Goal: Task Accomplishment & Management: Complete application form

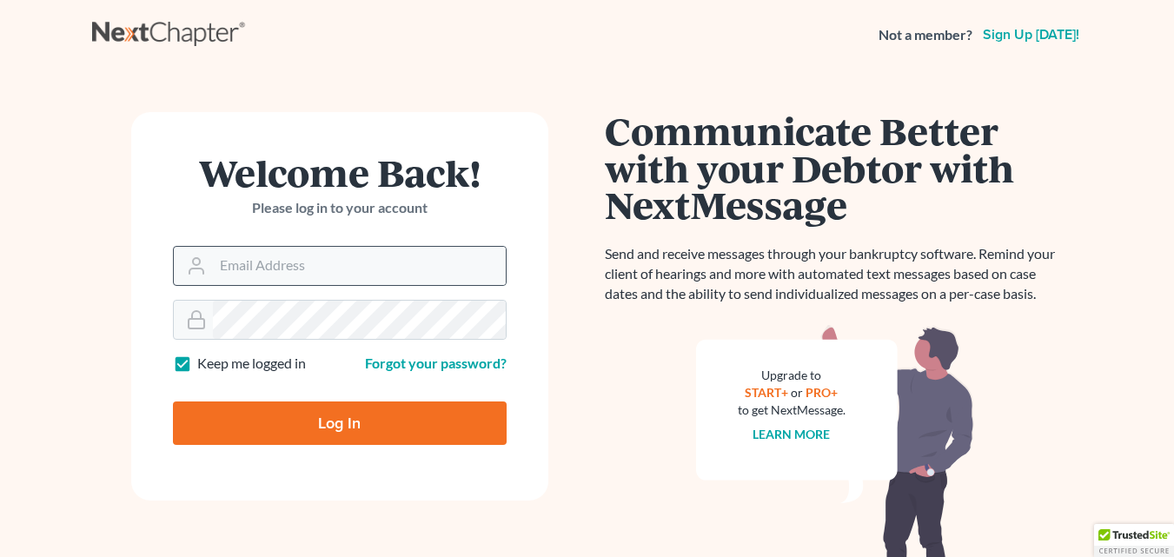
click at [188, 268] on icon at bounding box center [196, 265] width 21 height 21
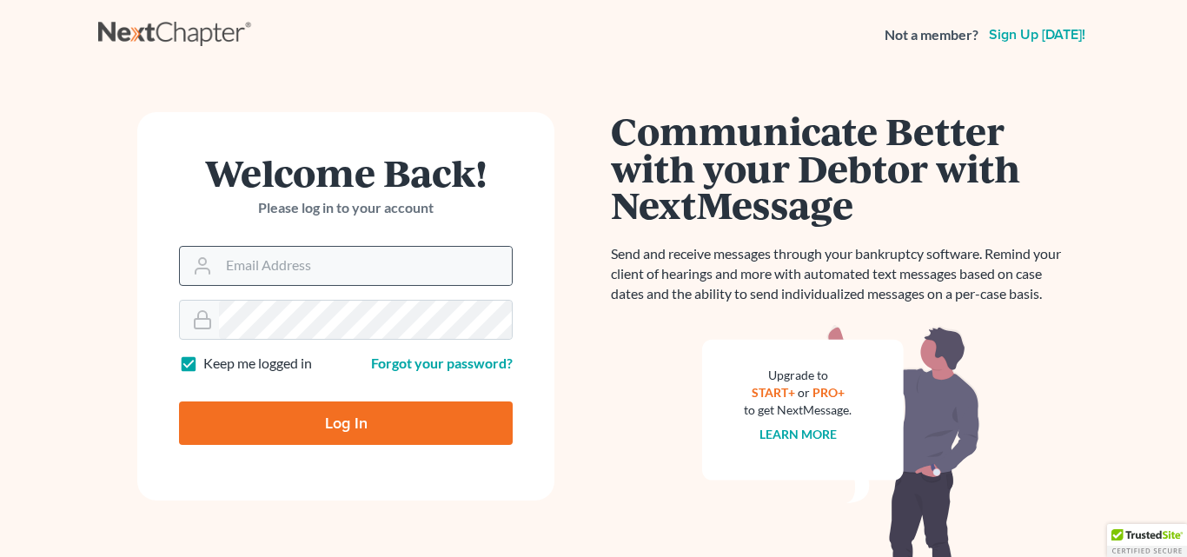
click at [210, 268] on div at bounding box center [199, 266] width 39 height 38
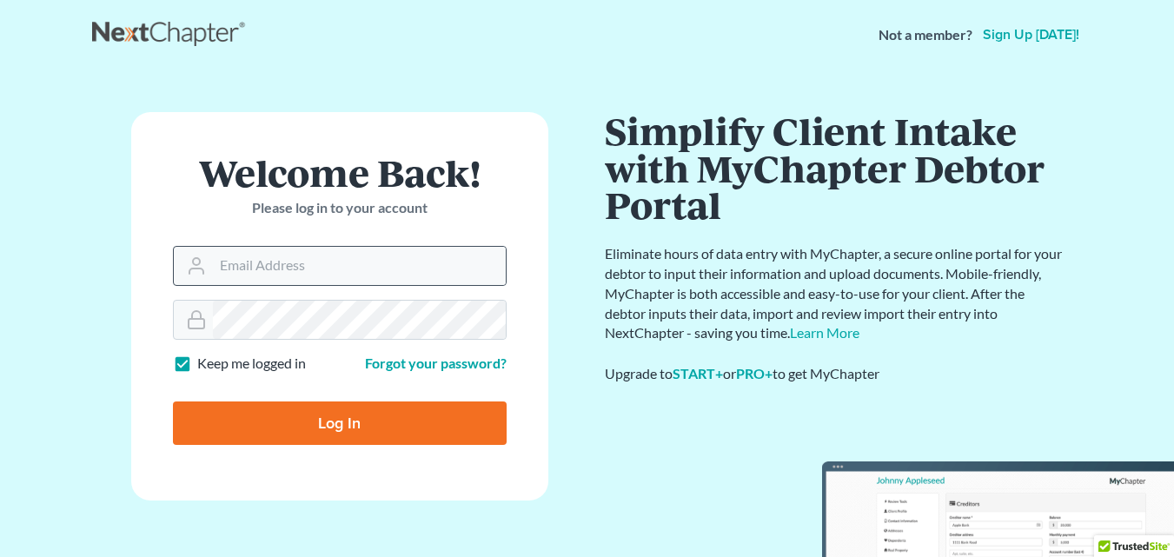
click at [210, 268] on div at bounding box center [193, 266] width 39 height 38
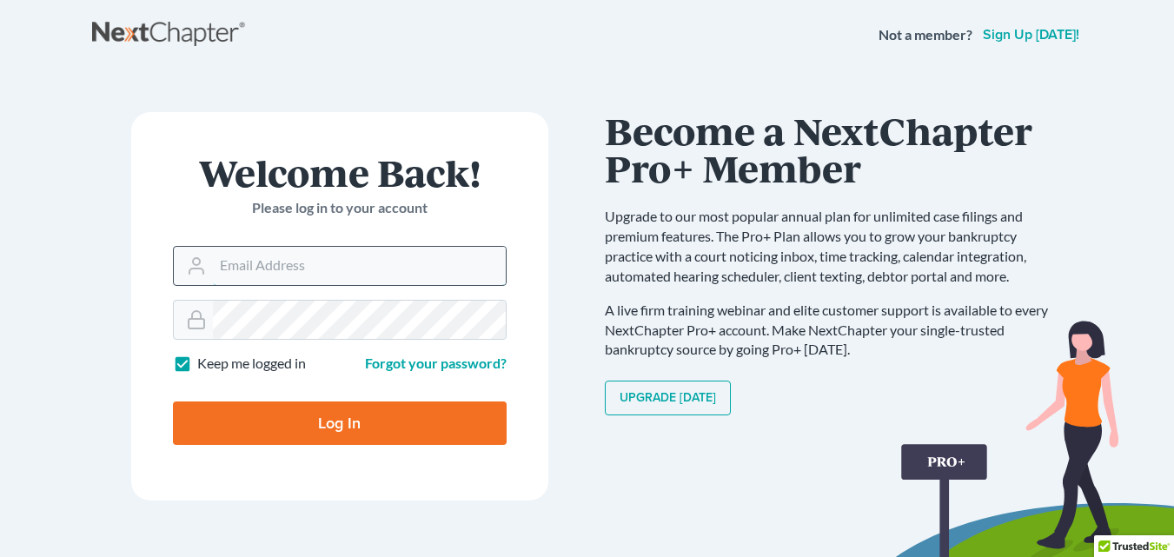
click at [261, 268] on input "Email Address" at bounding box center [359, 266] width 293 height 38
type input "[EMAIL_ADDRESS][DOMAIN_NAME]"
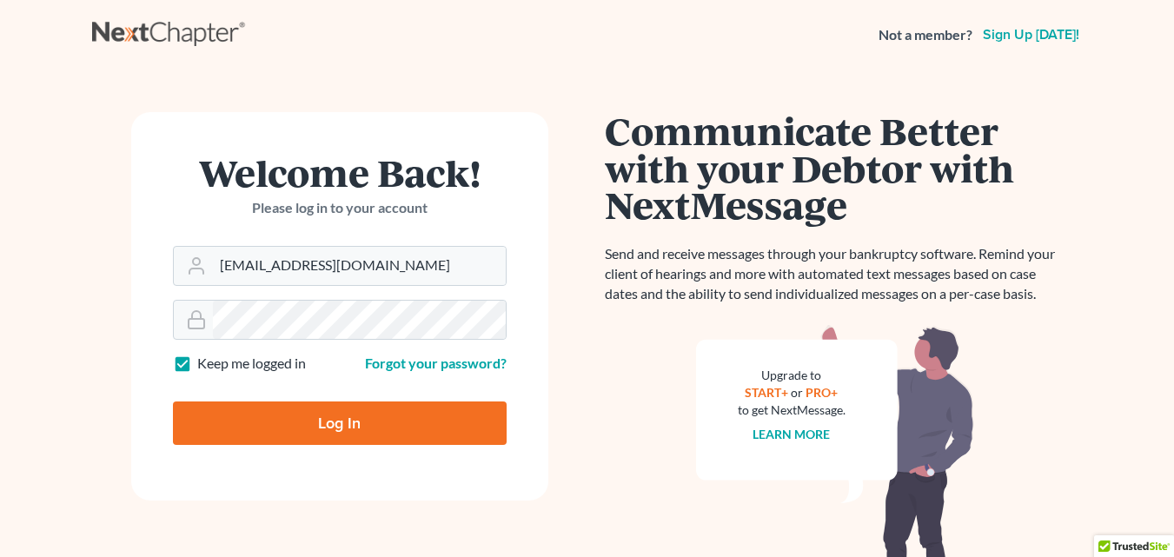
click at [306, 423] on input "Log In" at bounding box center [340, 422] width 334 height 43
type input "Thinking..."
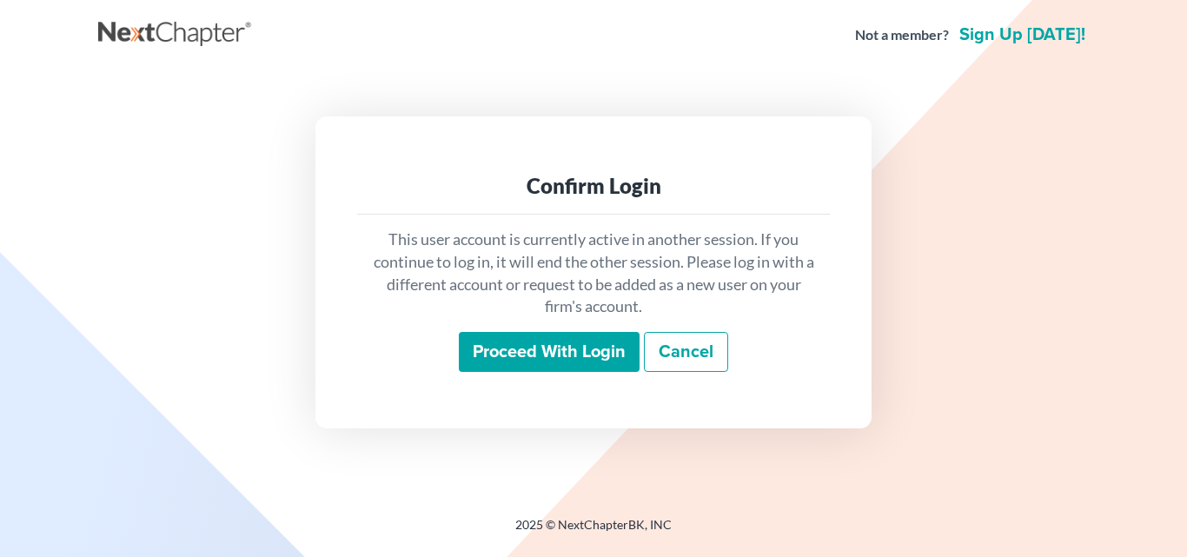
click at [519, 354] on input "Proceed with login" at bounding box center [549, 352] width 181 height 40
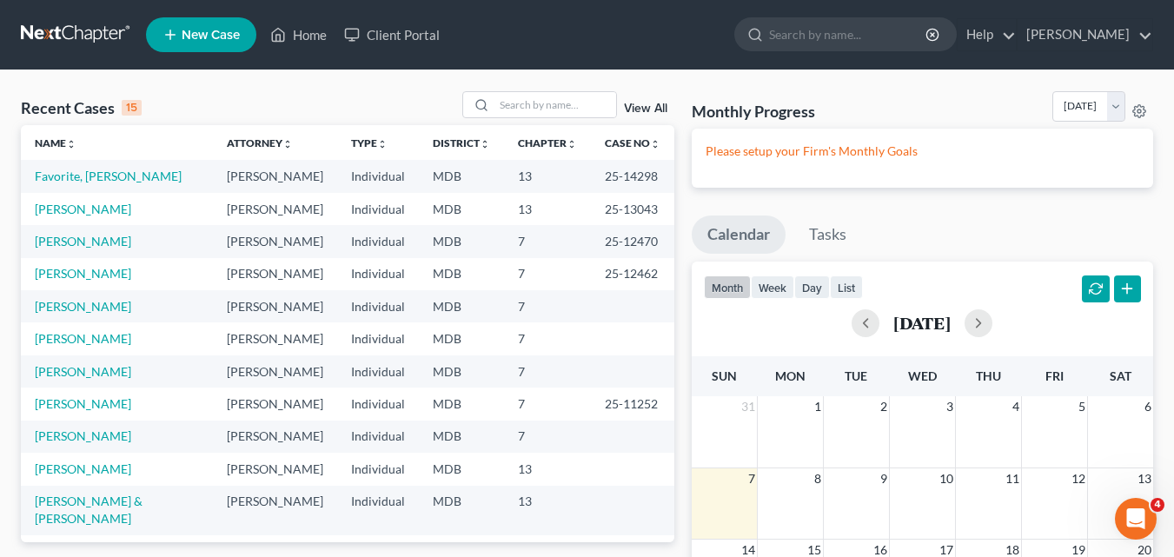
click at [213, 31] on span "New Case" at bounding box center [211, 35] width 58 height 13
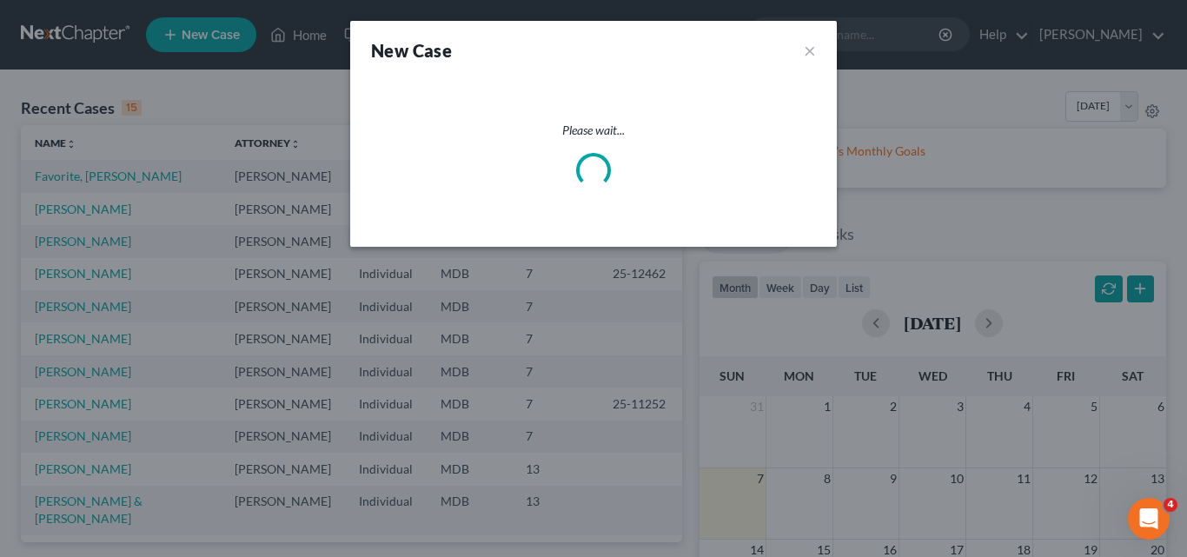
select select "38"
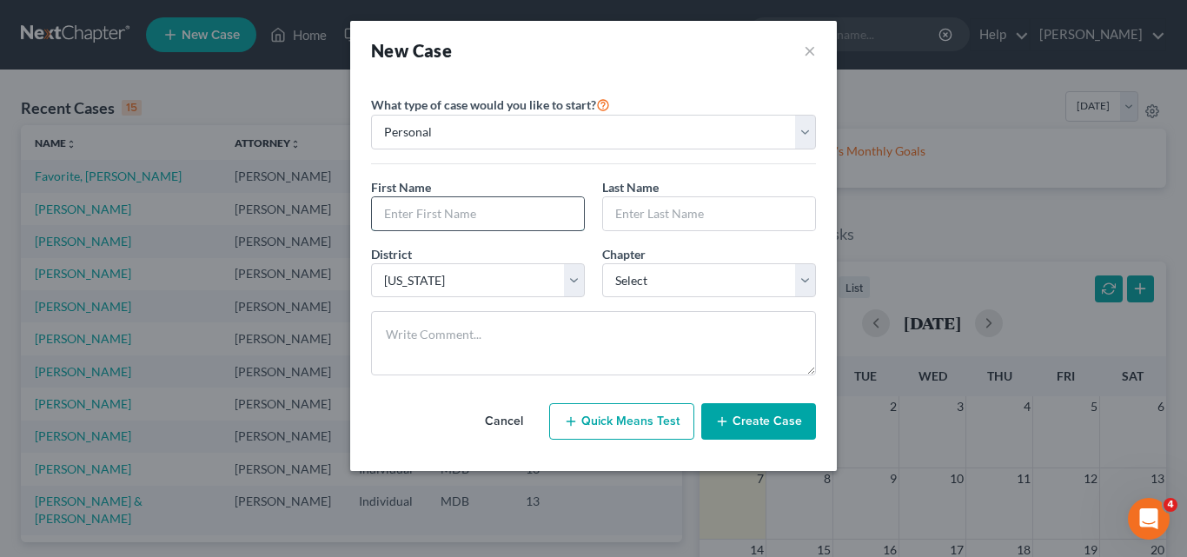
click at [406, 212] on input "text" at bounding box center [478, 213] width 212 height 33
type input "[PERSON_NAME]"
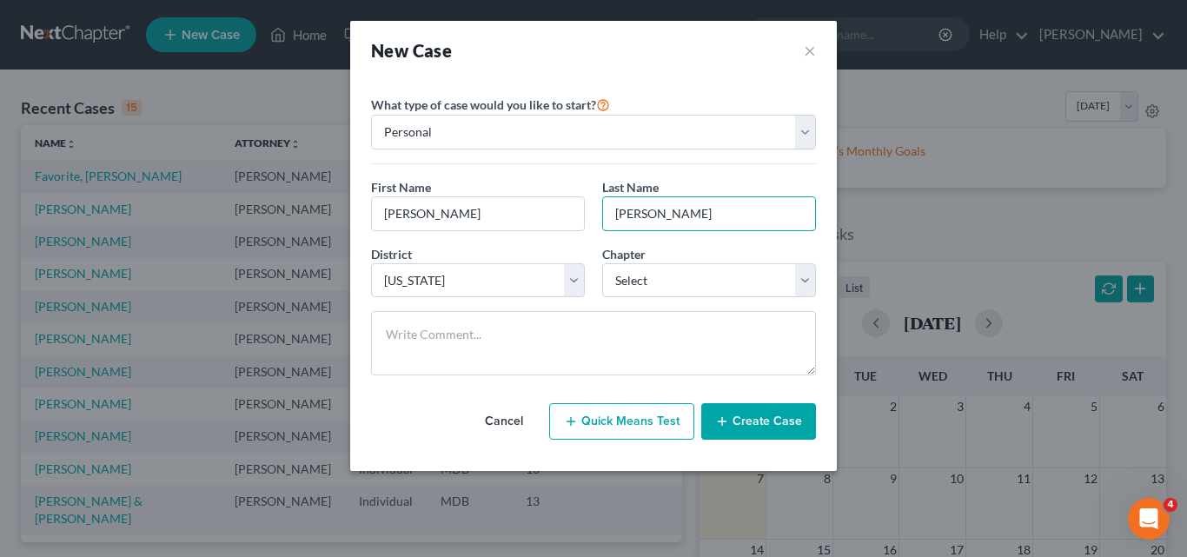
type input "[PERSON_NAME]"
click at [767, 420] on button "Create Case" at bounding box center [758, 421] width 115 height 36
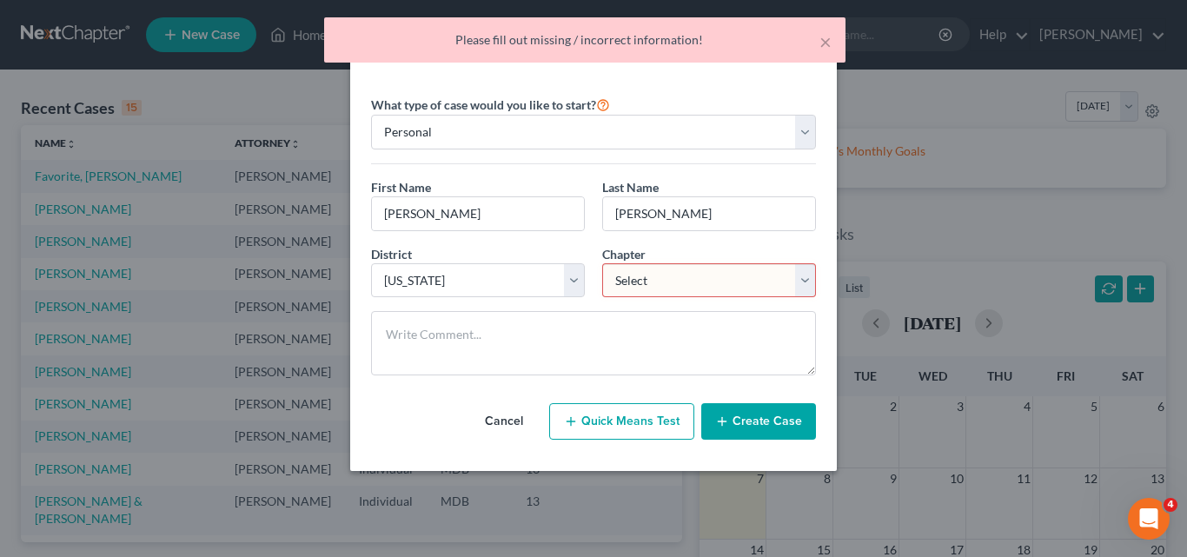
click at [692, 271] on select "Select 7 11 12 13" at bounding box center [709, 280] width 214 height 35
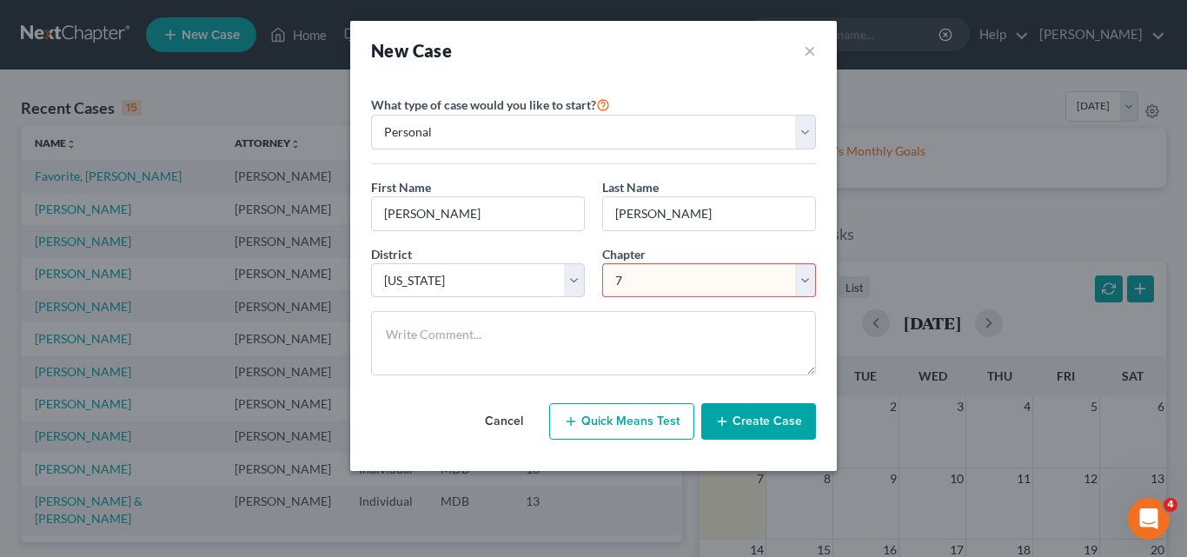
click at [602, 263] on select "Select 7 11 12 13" at bounding box center [709, 280] width 214 height 35
click at [802, 283] on select "Select 7 11 12 13" at bounding box center [709, 280] width 214 height 35
select select "3"
click at [602, 263] on select "Select 7 11 12 13" at bounding box center [709, 280] width 214 height 35
click at [756, 419] on button "Create Case" at bounding box center [758, 421] width 115 height 36
